Goal: Navigation & Orientation: Find specific page/section

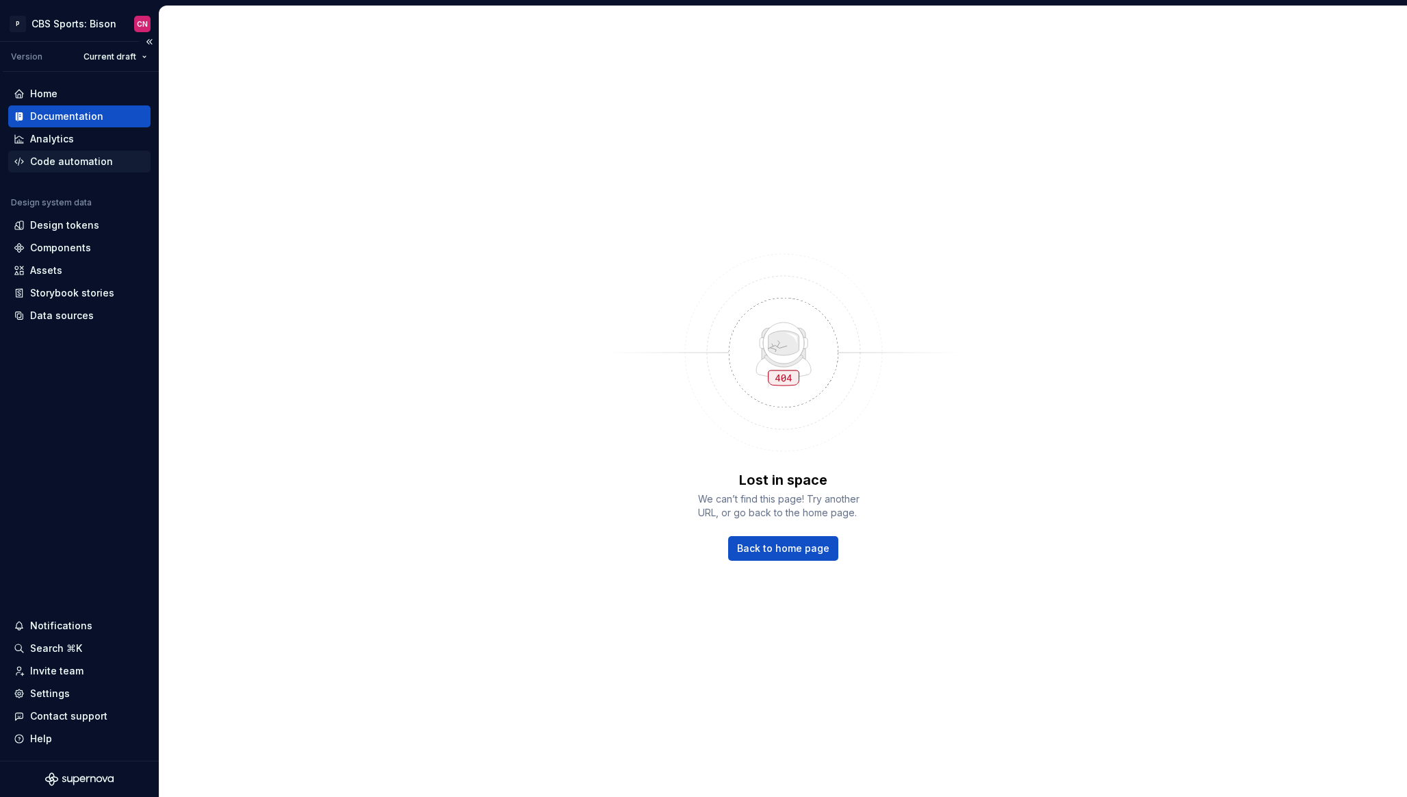
click at [83, 160] on div "Code automation" at bounding box center [71, 162] width 83 height 14
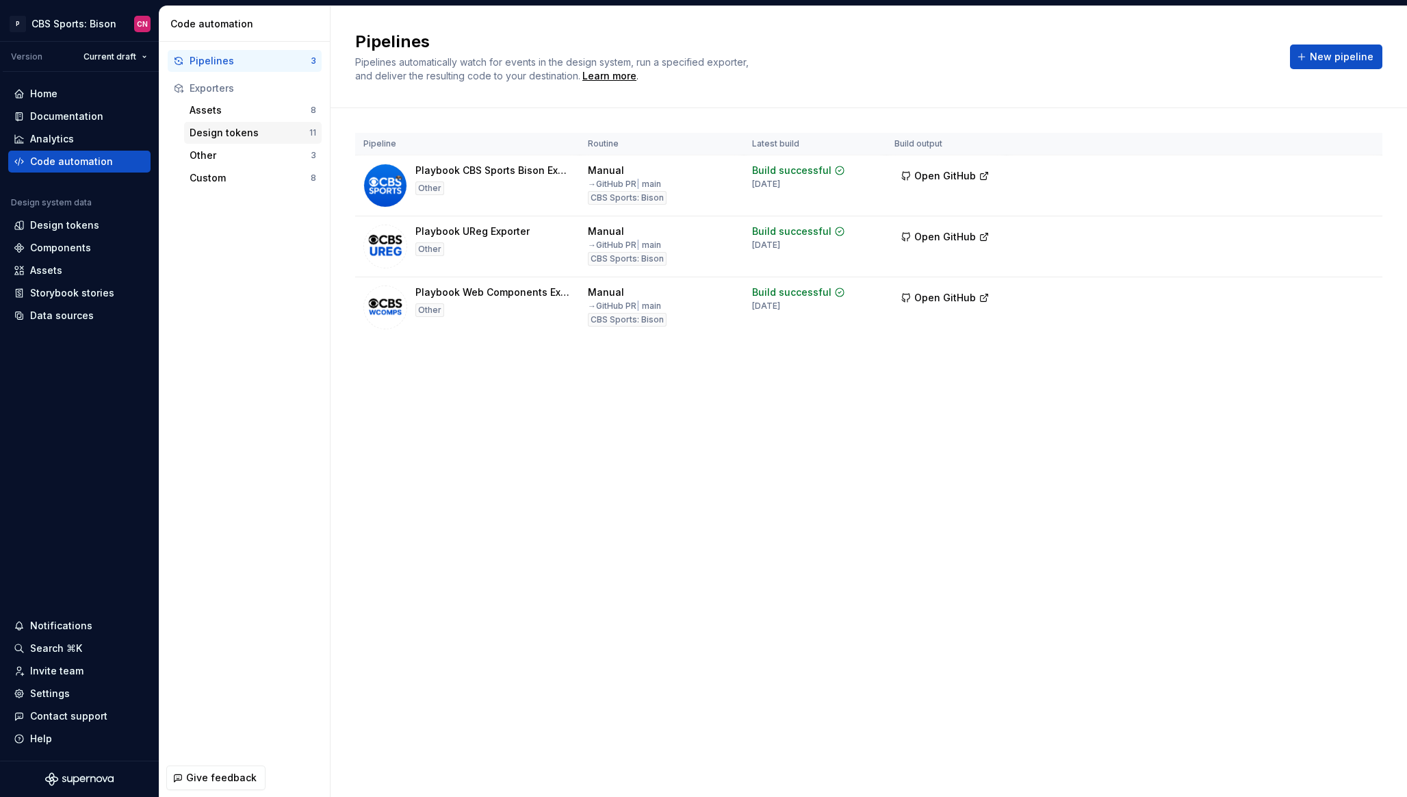
click at [217, 131] on div "Design tokens" at bounding box center [250, 133] width 120 height 14
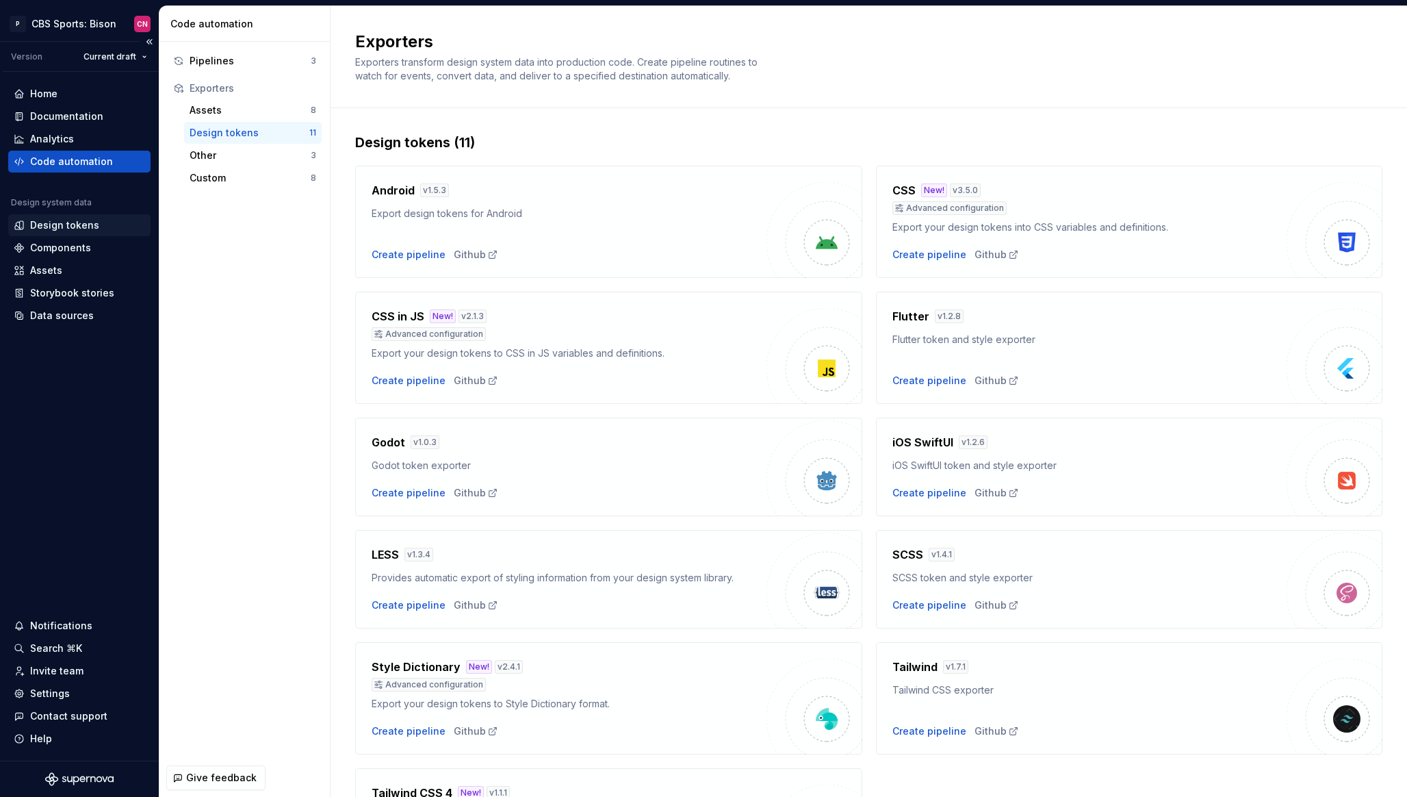
click at [68, 220] on div "Design tokens" at bounding box center [64, 225] width 69 height 14
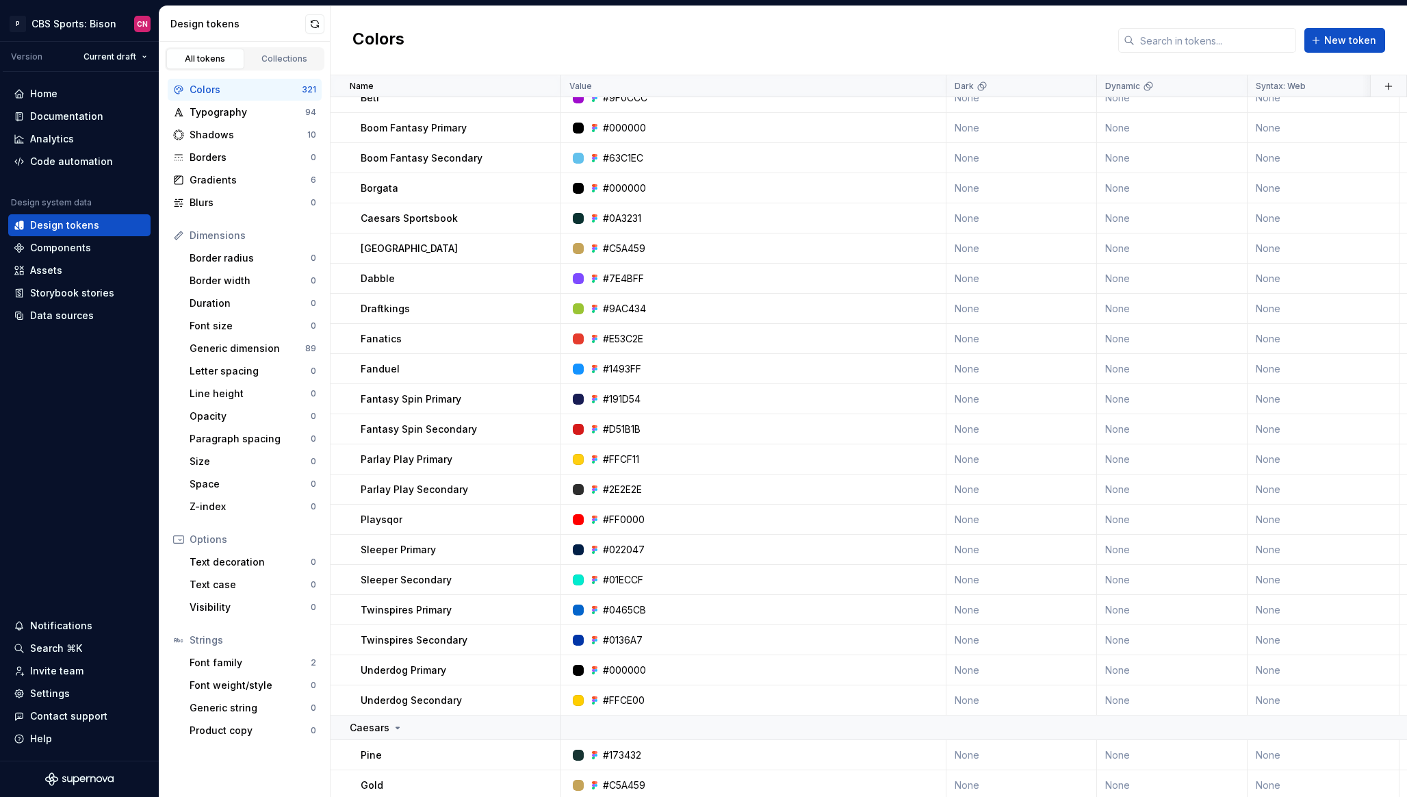
scroll to position [10152, 0]
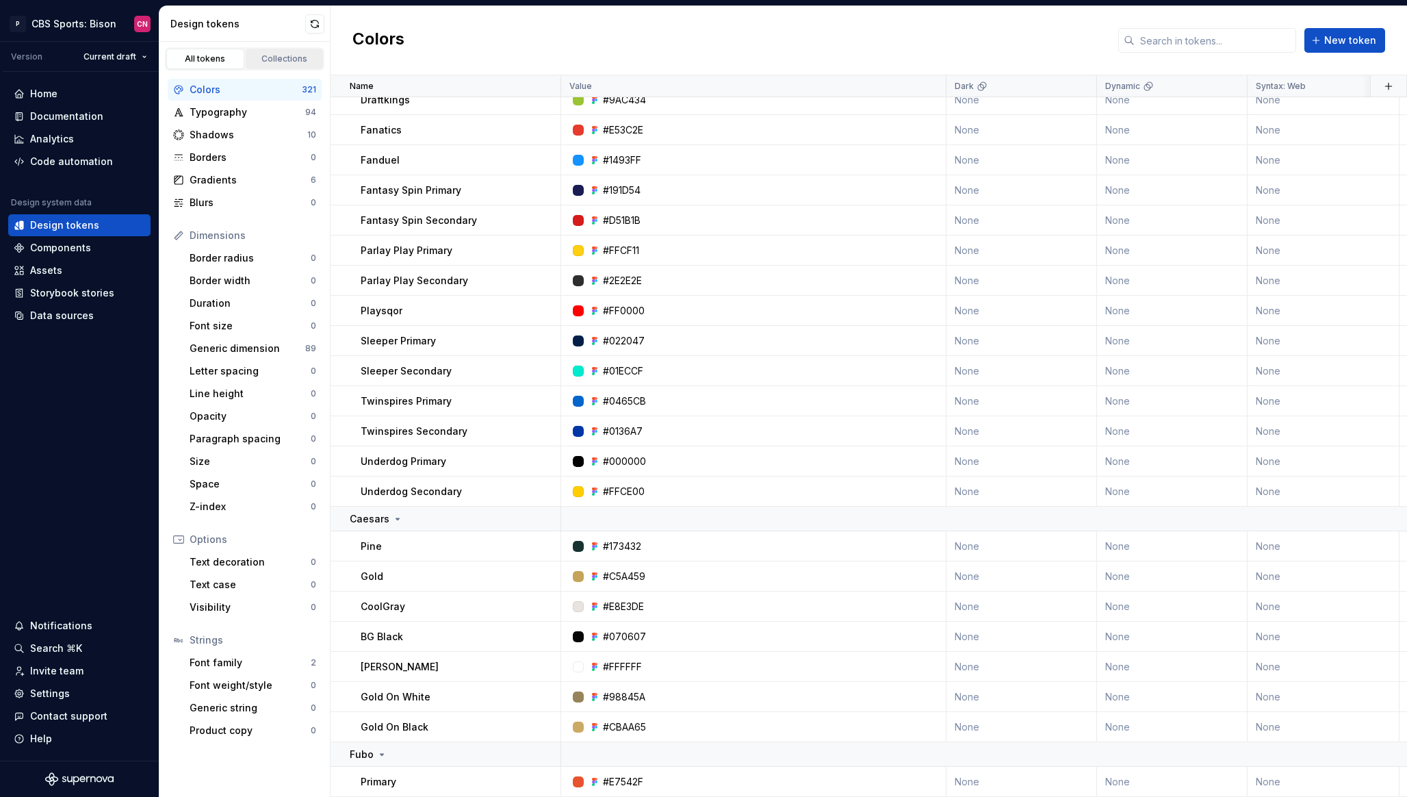
click at [261, 58] on div "Collections" at bounding box center [285, 58] width 68 height 11
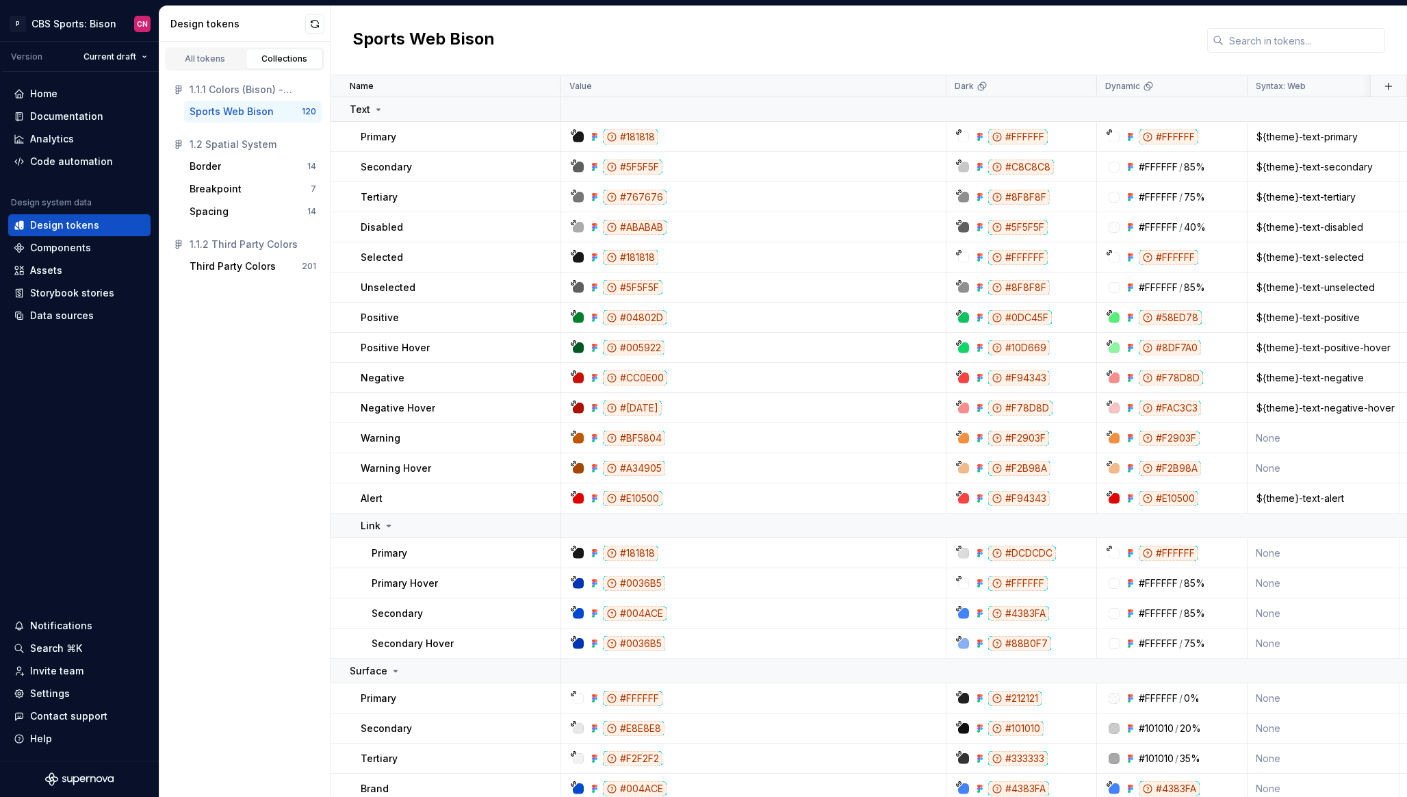
click at [235, 108] on div "Sports Web Bison" at bounding box center [232, 112] width 84 height 14
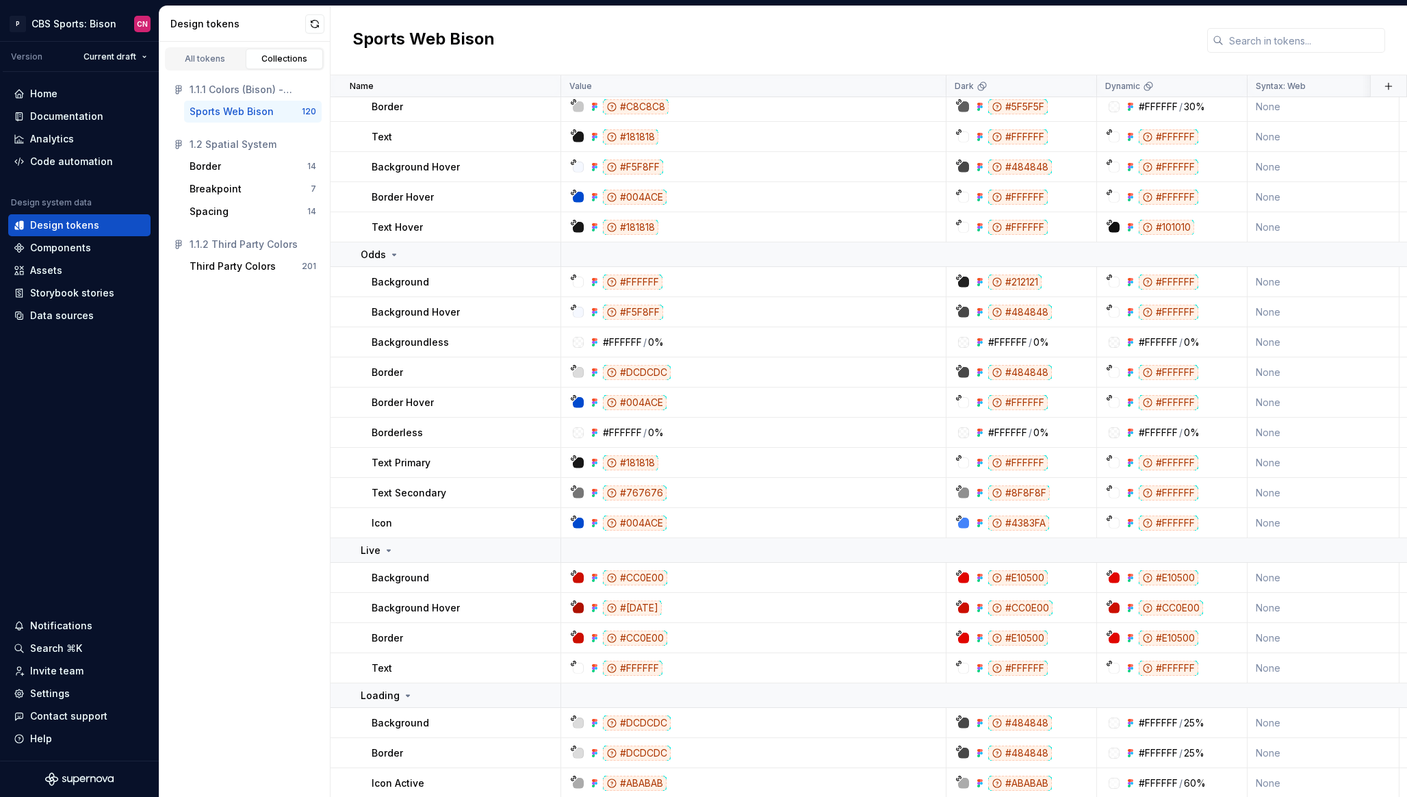
scroll to position [3506, 0]
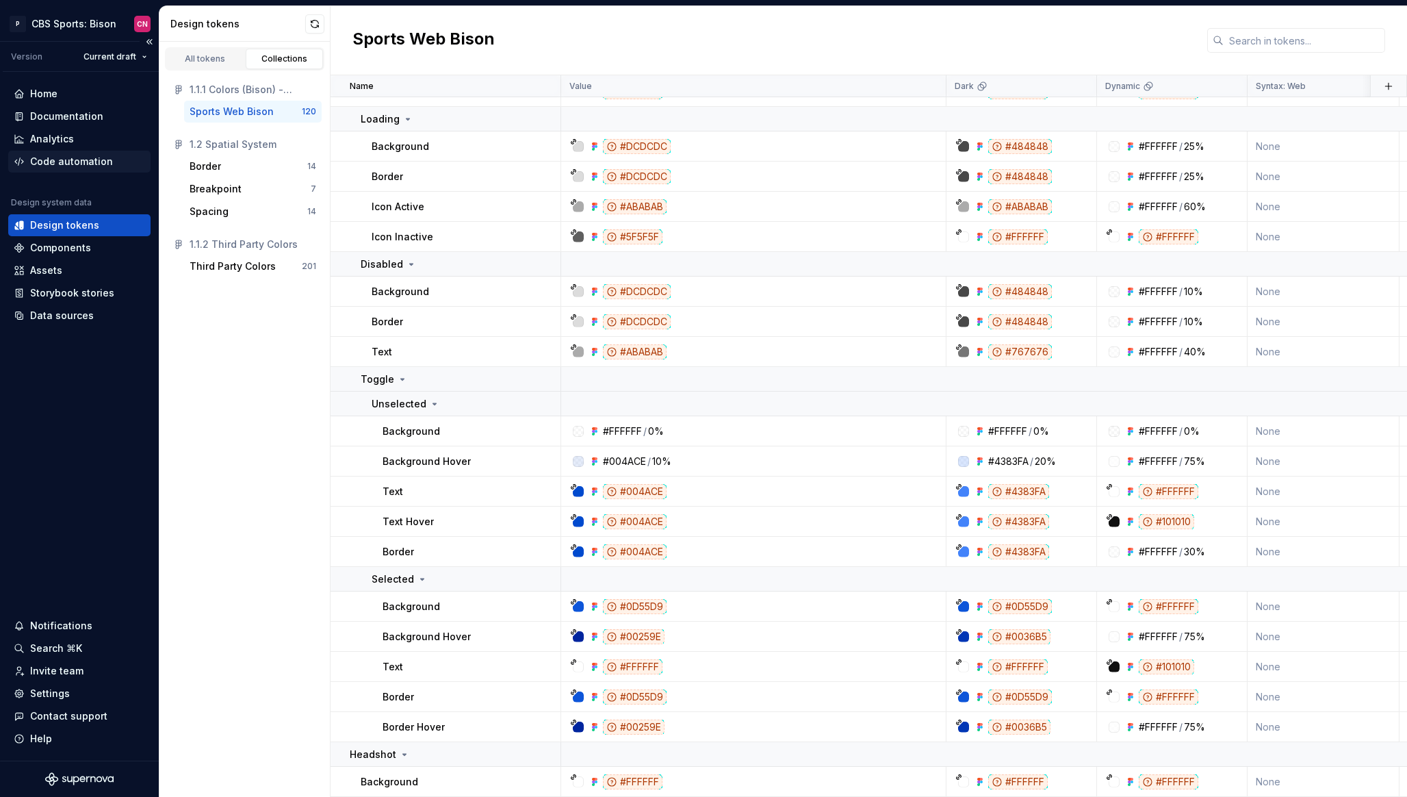
click at [74, 159] on div "Code automation" at bounding box center [71, 162] width 83 height 14
